Goal: Task Accomplishment & Management: Manage account settings

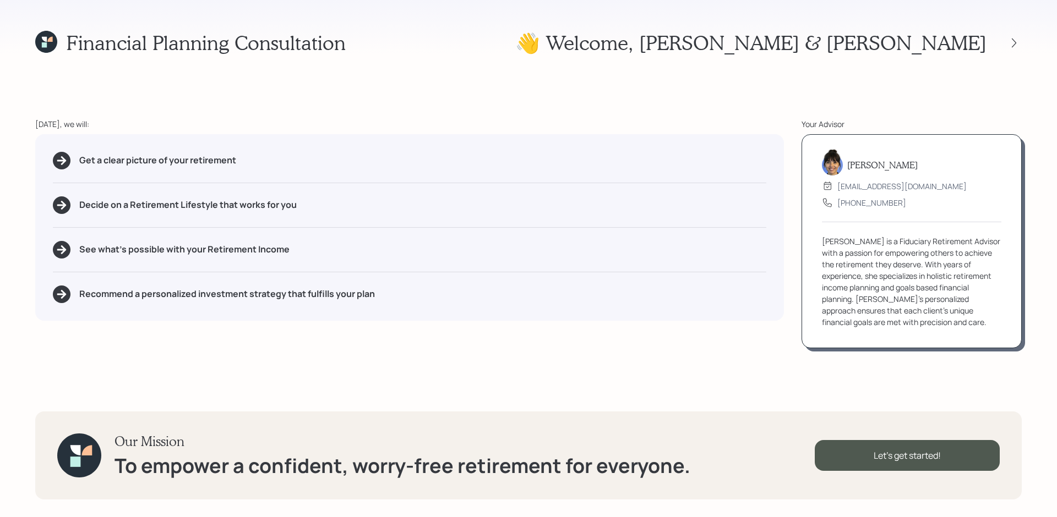
click at [792, 90] on div "Financial Planning Consultation 👋 Welcome , [PERSON_NAME] & [PERSON_NAME] [DATE…" at bounding box center [528, 258] width 1057 height 517
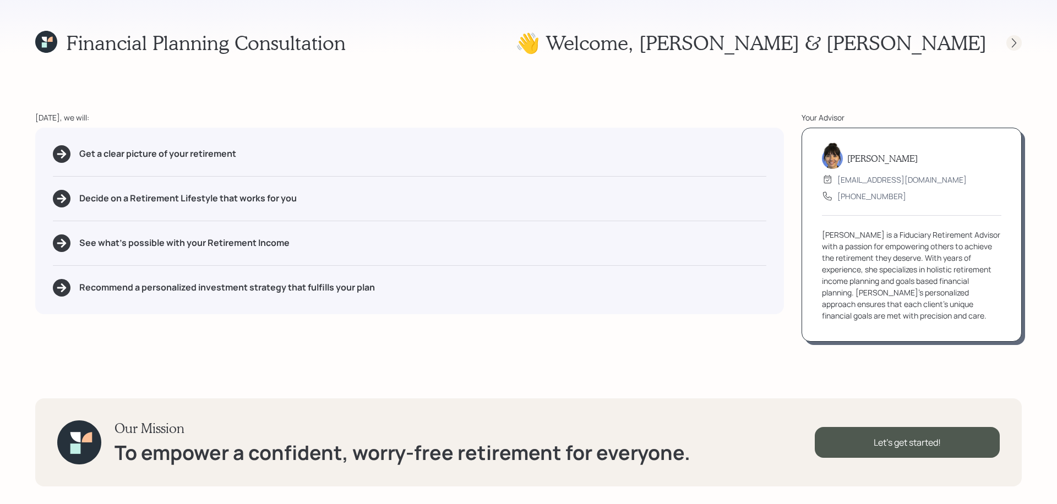
click at [798, 41] on icon at bounding box center [1014, 42] width 11 height 11
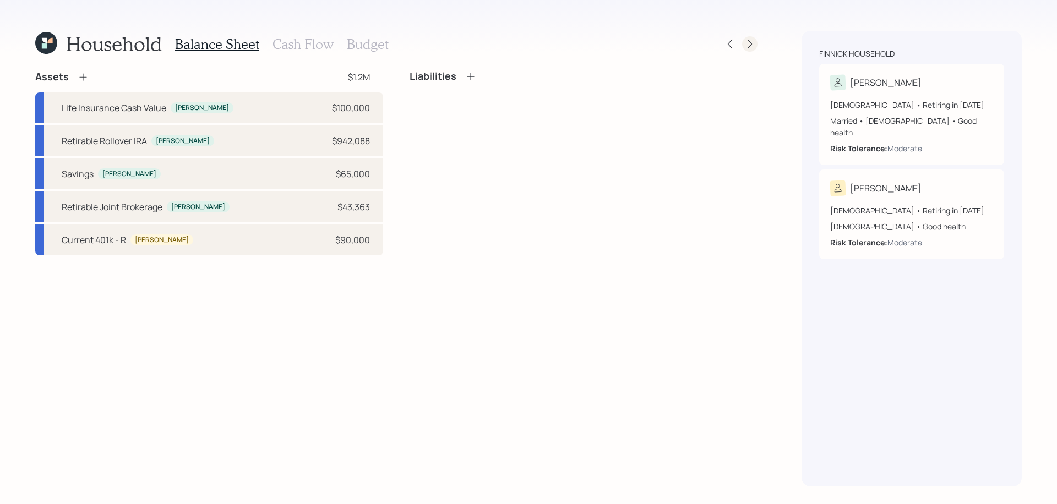
click at [750, 46] on icon at bounding box center [749, 44] width 11 height 11
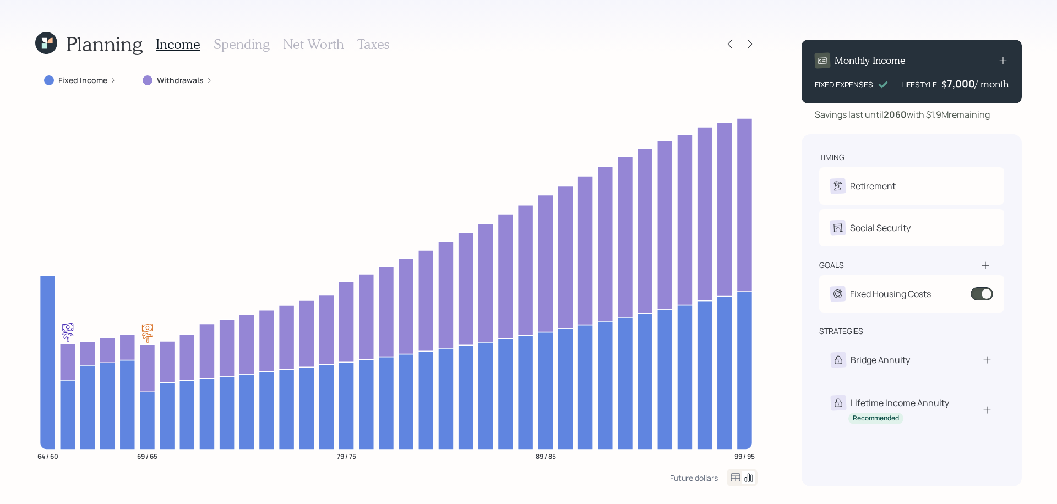
click at [199, 83] on label "Withdrawals" at bounding box center [180, 80] width 47 height 11
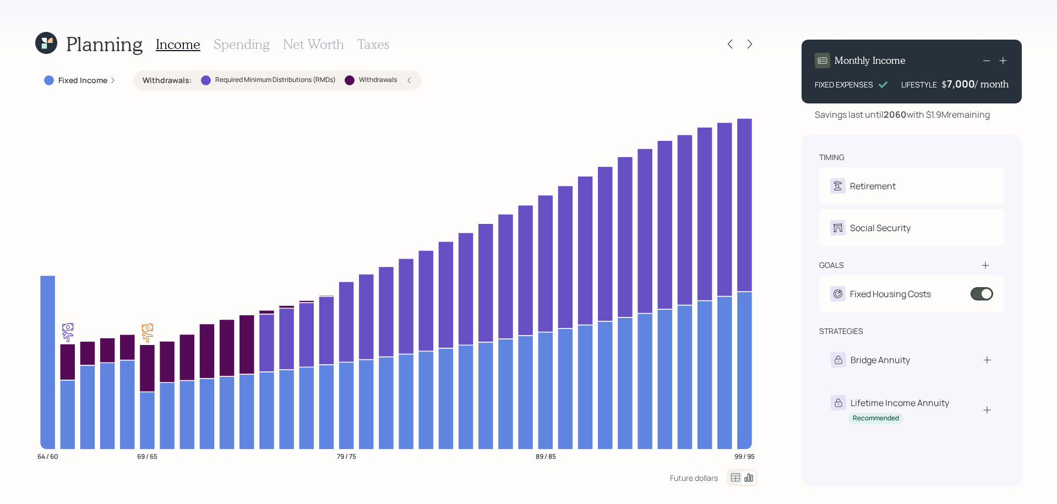
click at [230, 43] on h3 "Spending" at bounding box center [242, 44] width 56 height 16
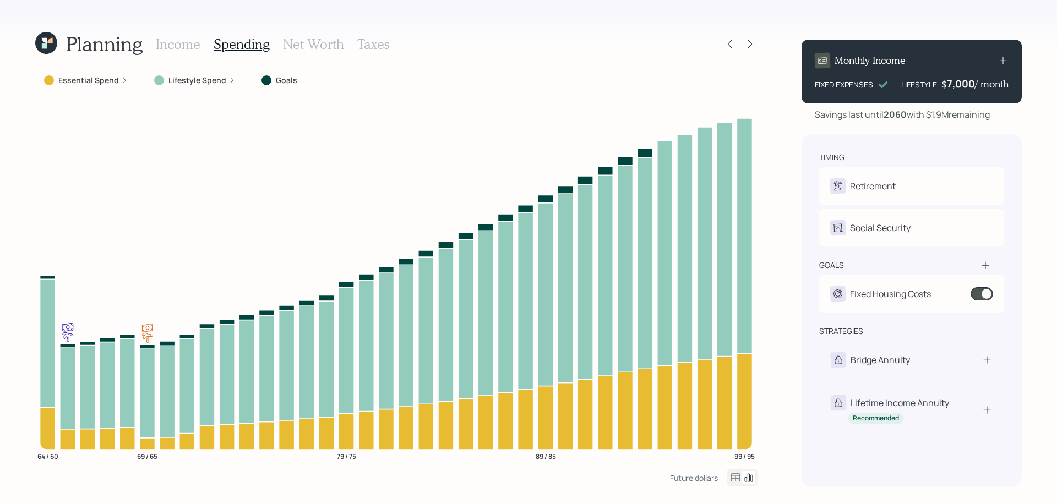
click at [208, 82] on label "Lifestyle Spend" at bounding box center [197, 80] width 58 height 11
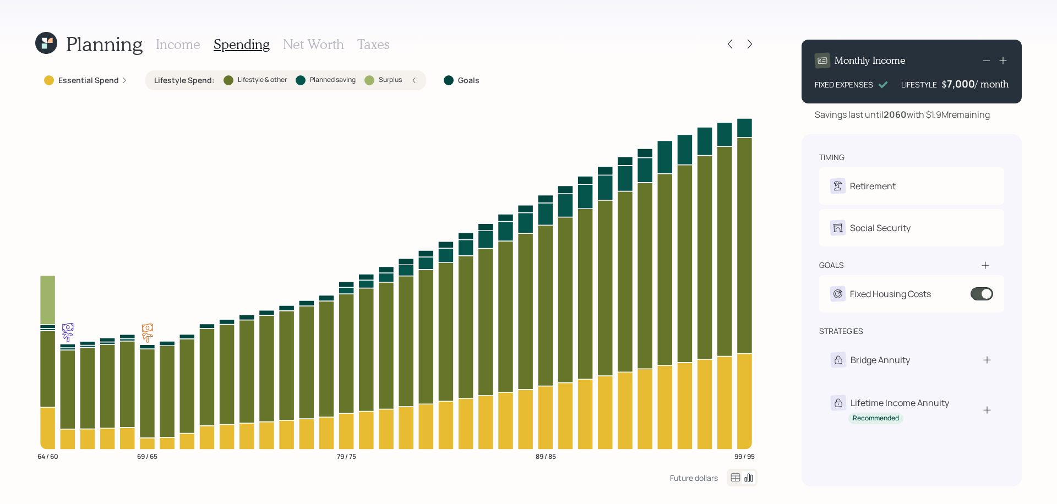
click at [173, 45] on h3 "Income" at bounding box center [178, 44] width 45 height 16
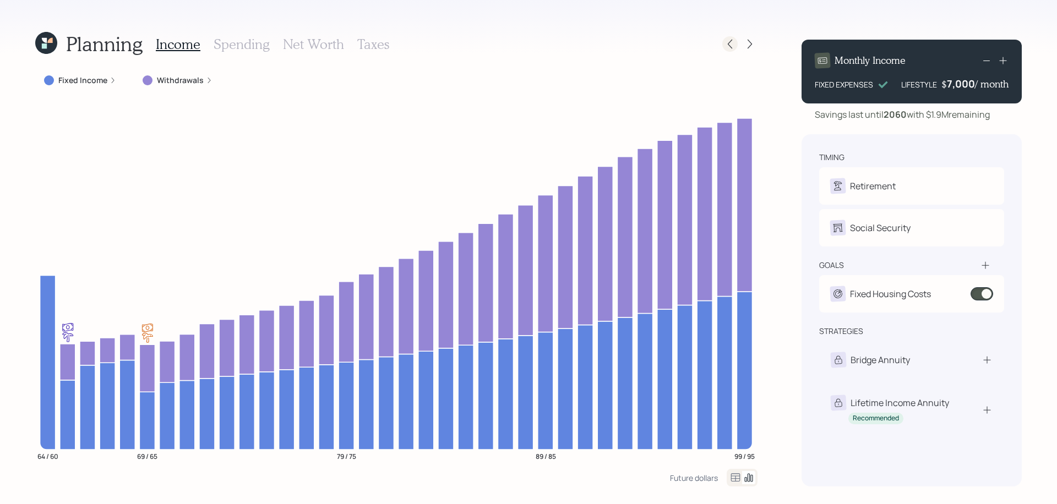
click at [727, 39] on icon at bounding box center [729, 44] width 11 height 11
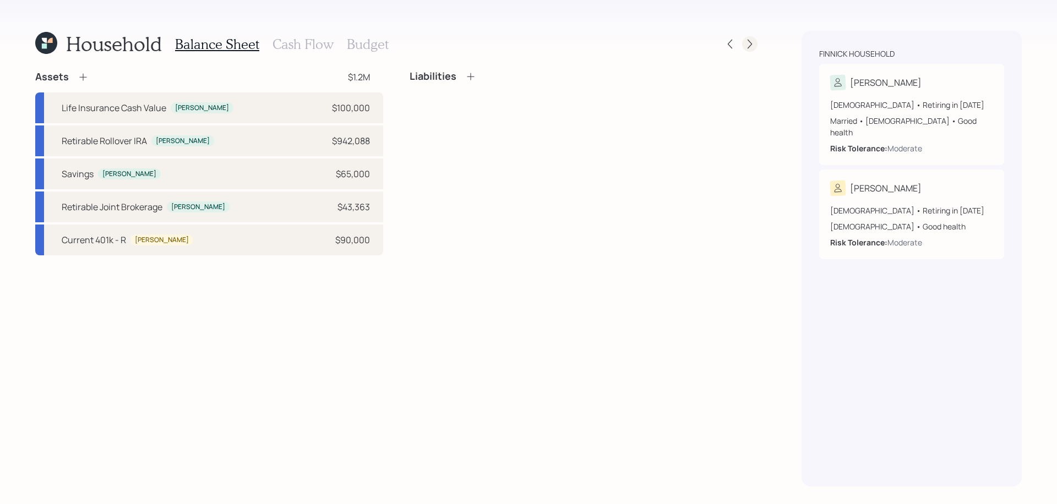
click at [748, 44] on icon at bounding box center [749, 44] width 11 height 11
